Goal: Information Seeking & Learning: Learn about a topic

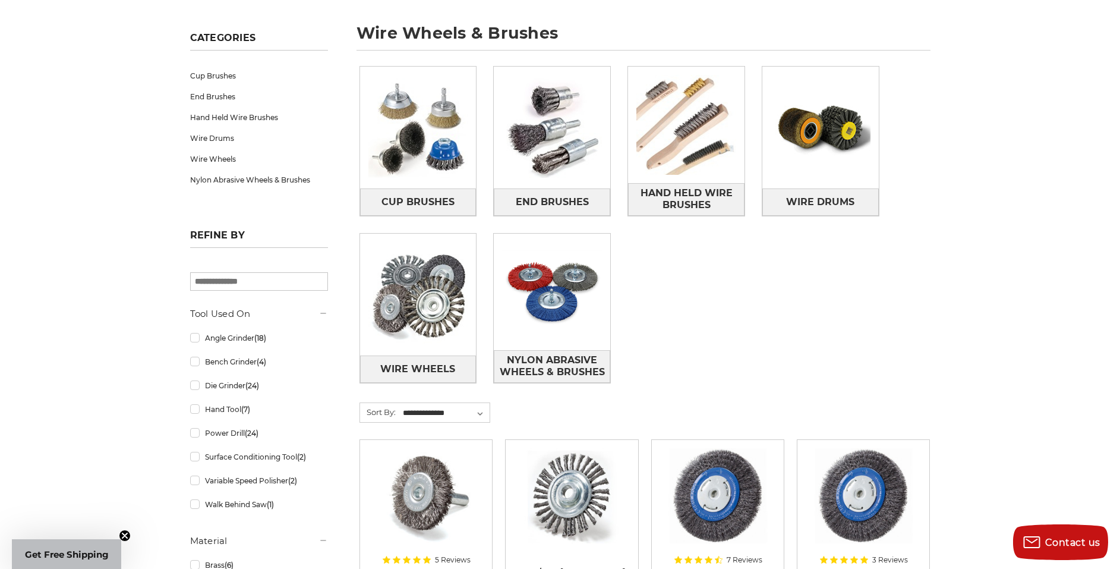
scroll to position [178, 0]
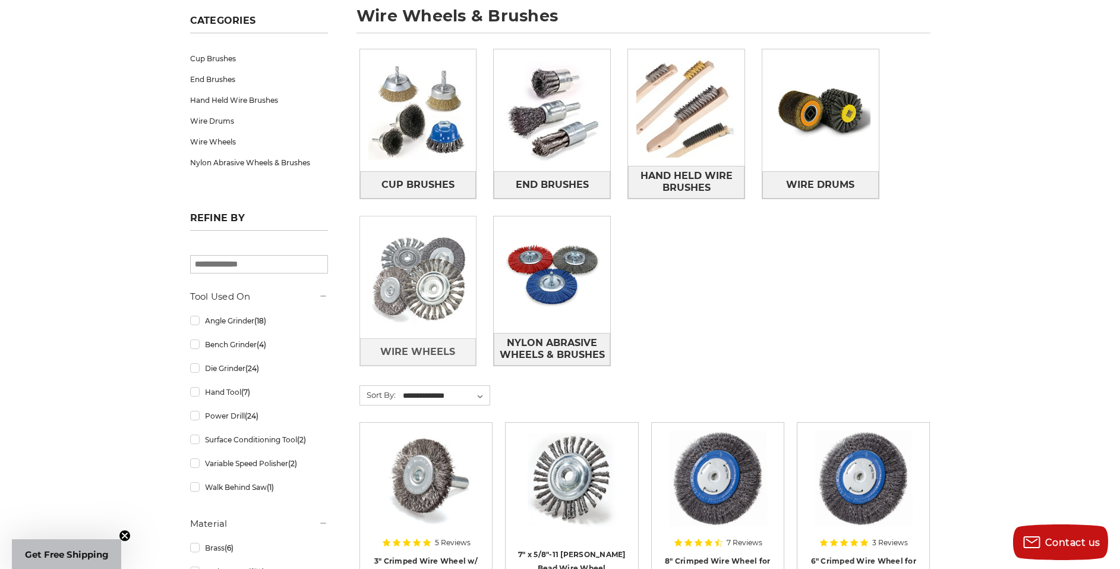
click at [404, 274] on img at bounding box center [418, 277] width 116 height 116
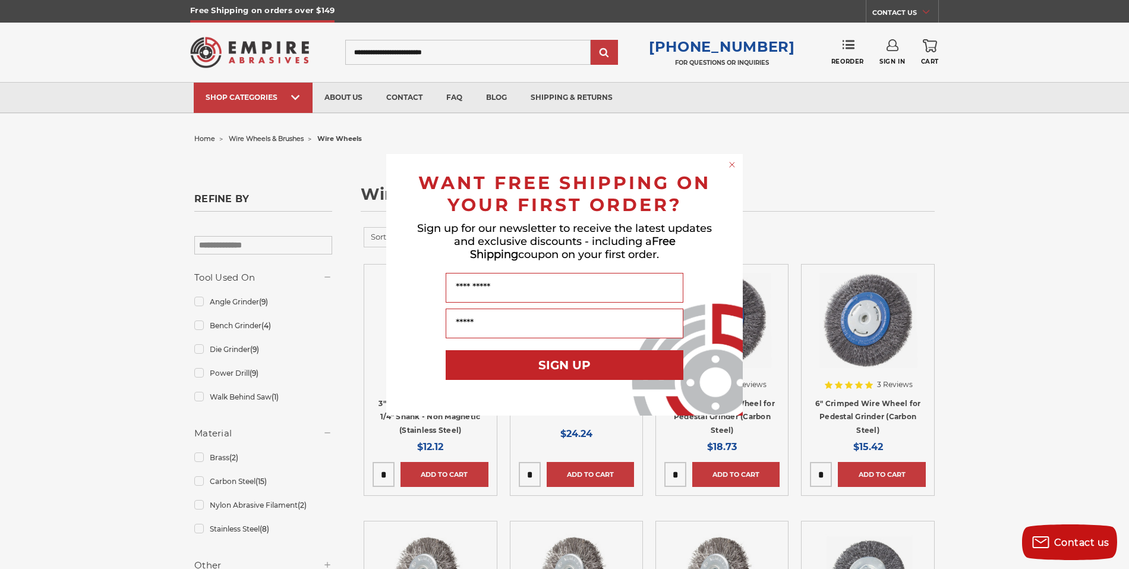
click at [736, 162] on circle "Close dialog" at bounding box center [732, 164] width 11 height 11
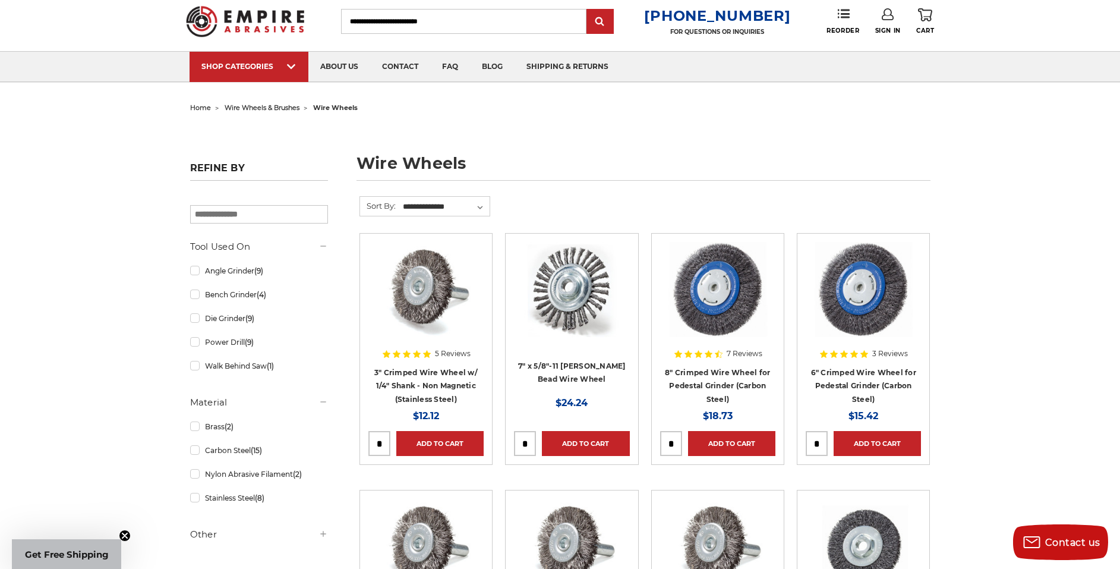
scroll to position [59, 0]
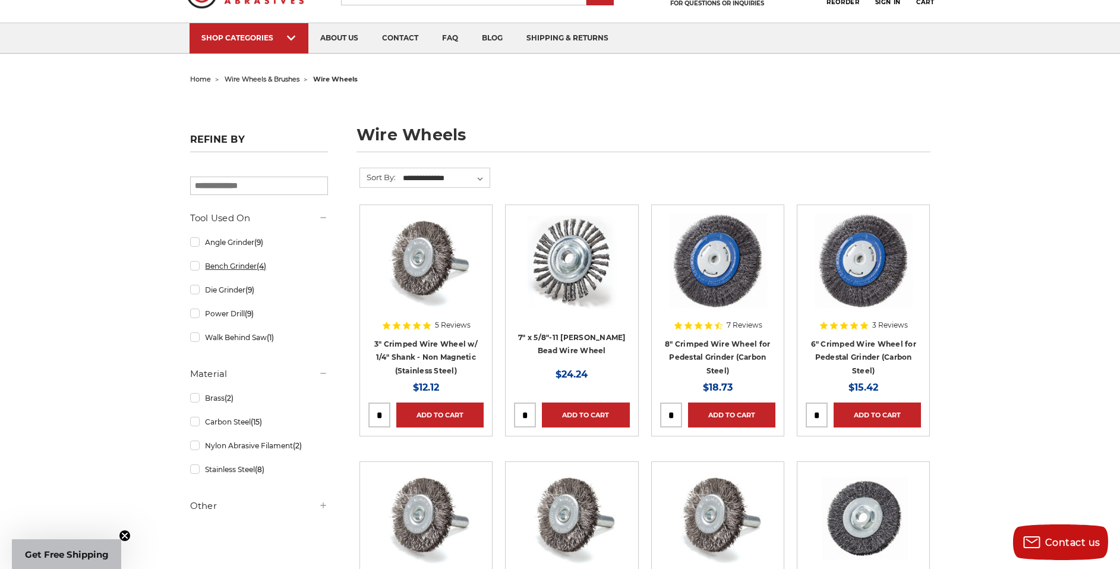
click at [193, 267] on link "Bench Grinder (4)" at bounding box center [259, 265] width 138 height 21
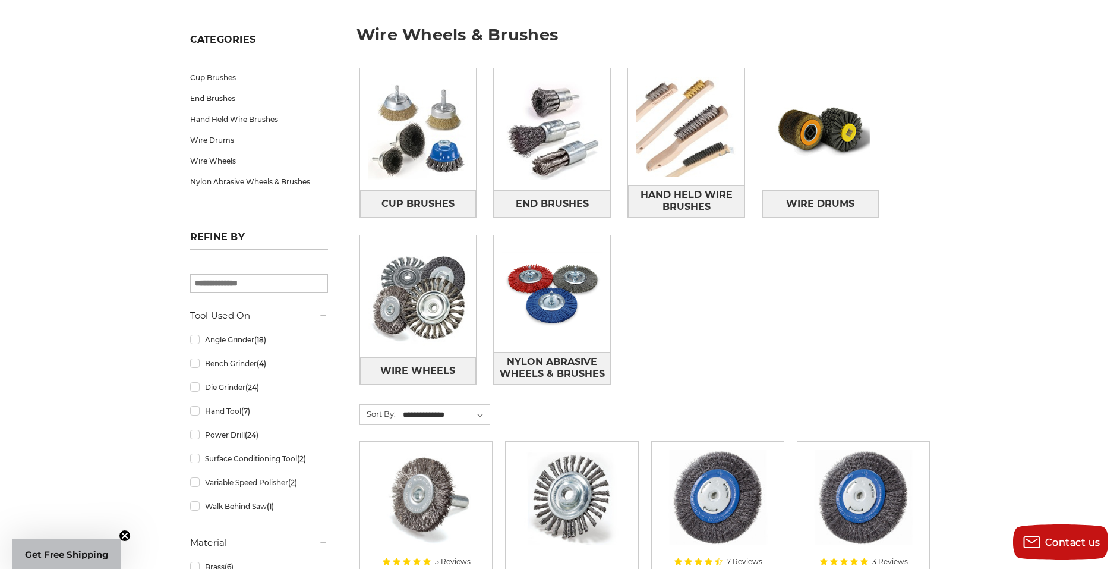
scroll to position [178, 0]
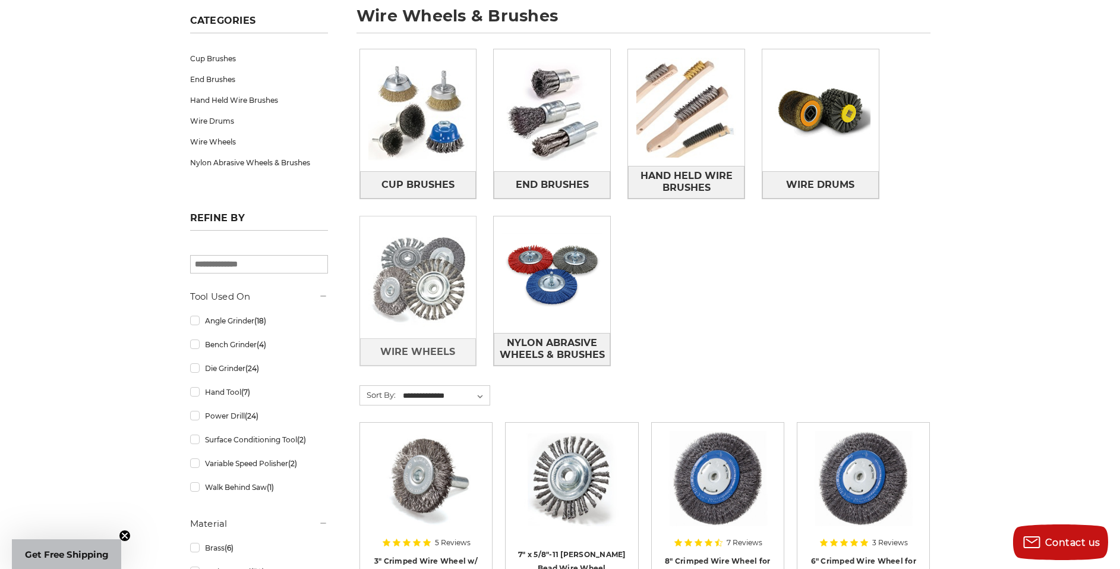
click at [421, 308] on img at bounding box center [418, 277] width 116 height 116
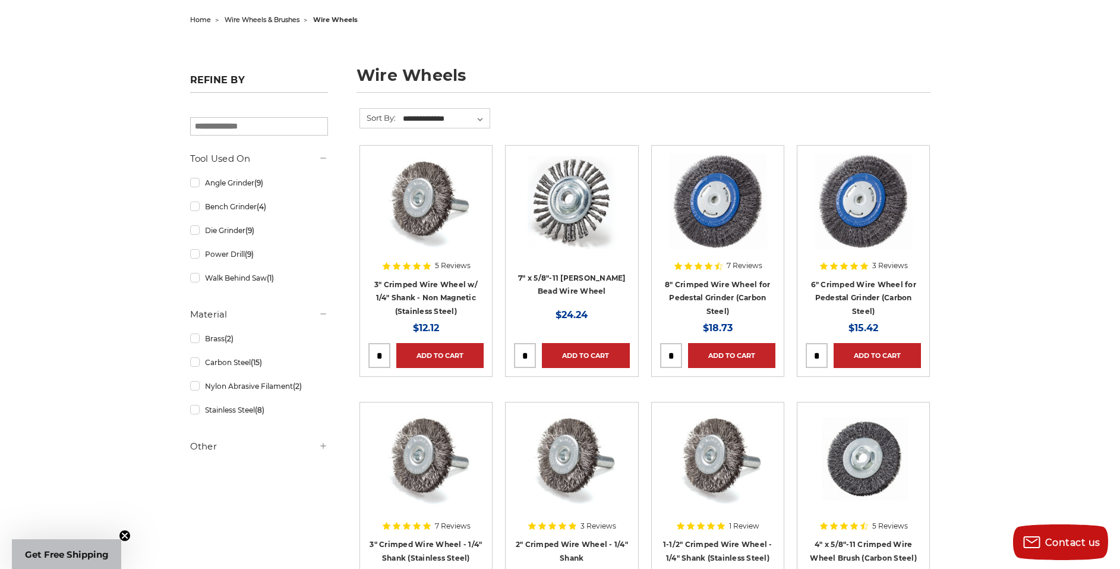
scroll to position [178, 0]
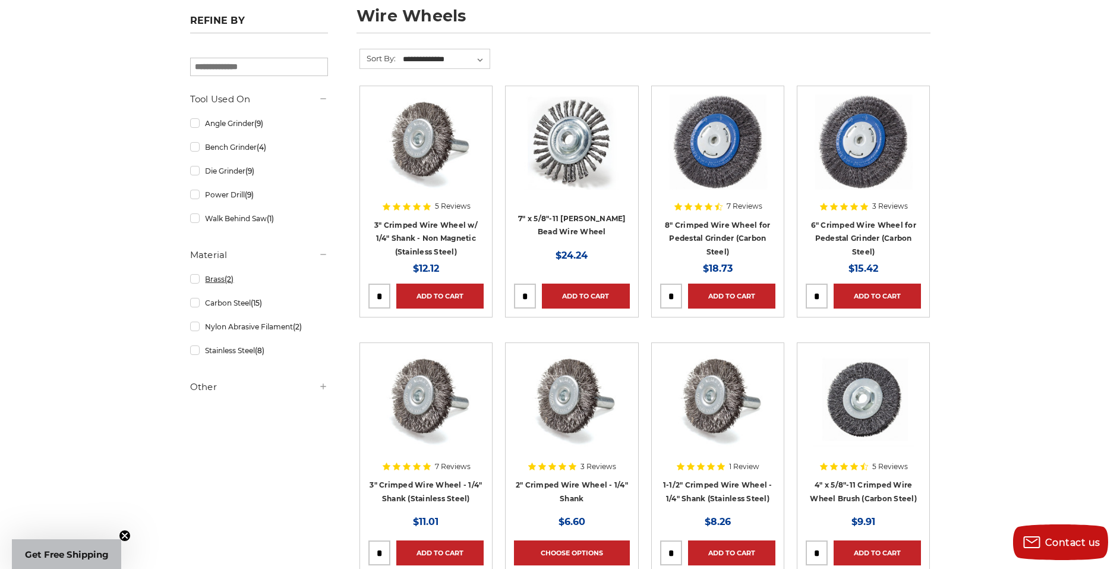
click at [198, 280] on link "Brass (2)" at bounding box center [259, 279] width 138 height 21
